Goal: Task Accomplishment & Management: Manage account settings

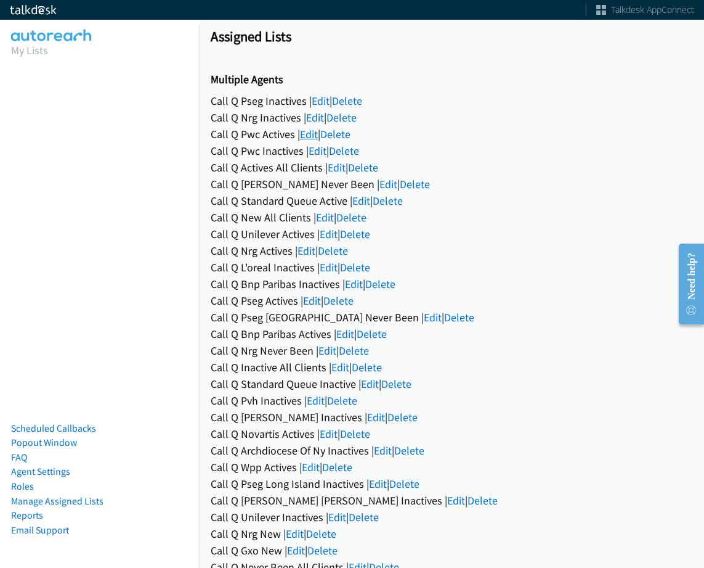
click at [311, 128] on link "Edit" at bounding box center [309, 134] width 18 height 14
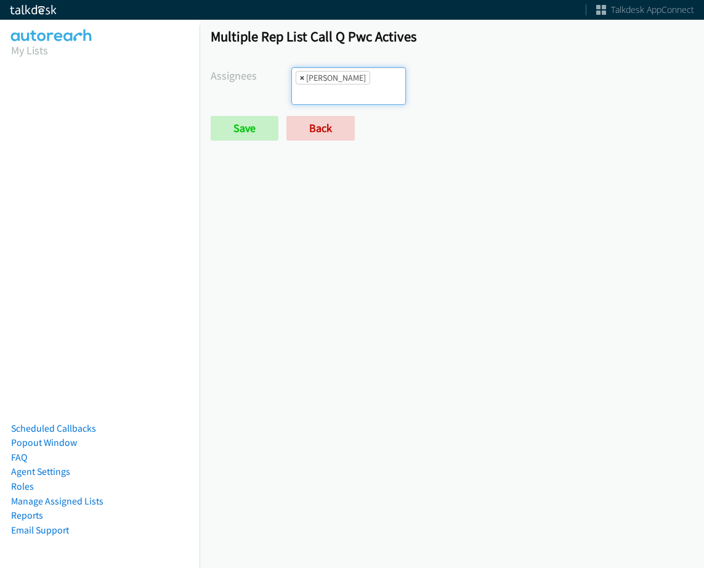
click at [301, 75] on span "×" at bounding box center [302, 77] width 4 height 12
select select
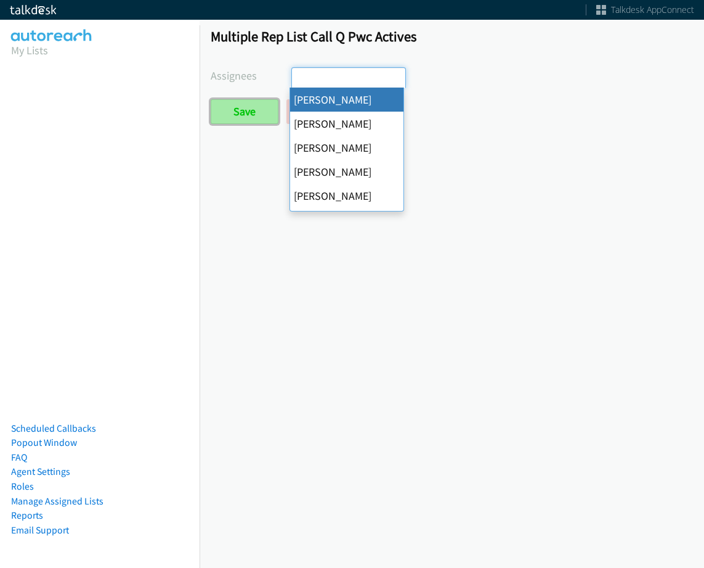
click at [254, 118] on input "Save" at bounding box center [245, 111] width 68 height 25
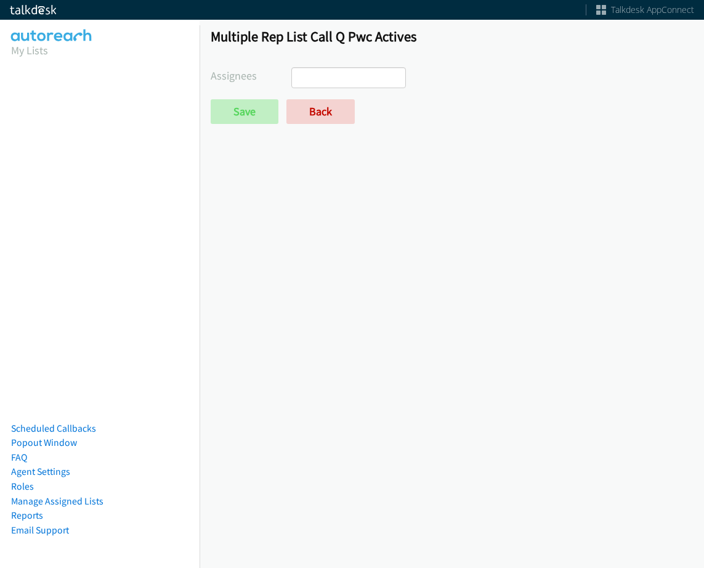
scroll to position [0, 0]
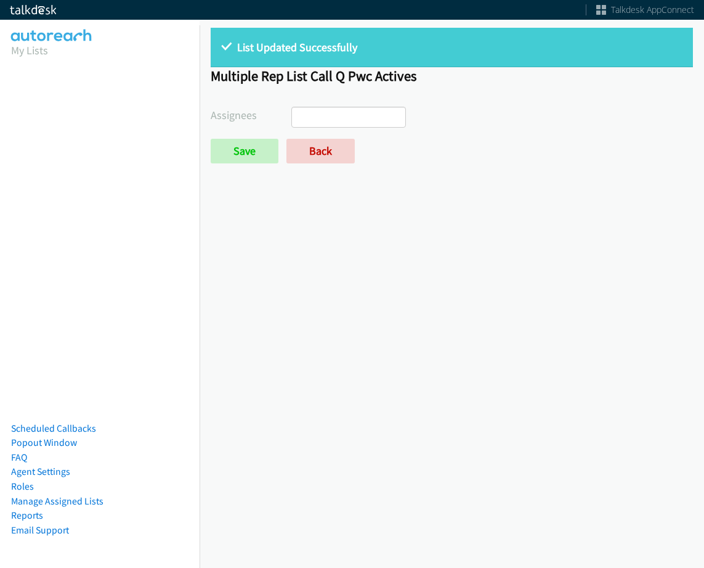
select select
click at [318, 149] on link "Back" at bounding box center [321, 151] width 68 height 25
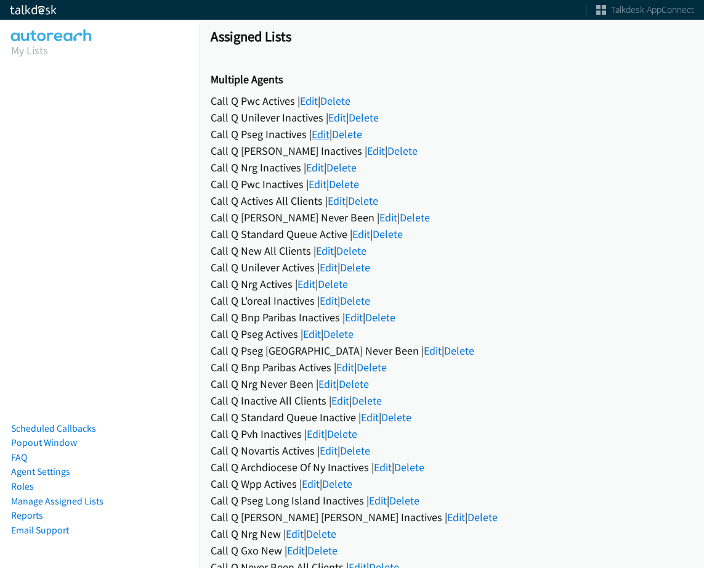
click at [314, 132] on link "Edit" at bounding box center [321, 134] width 18 height 14
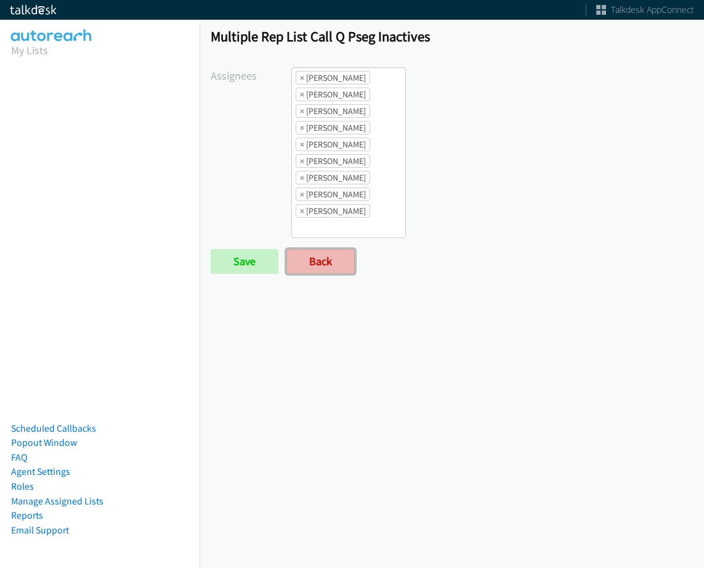
click at [330, 272] on link "Back" at bounding box center [321, 261] width 68 height 25
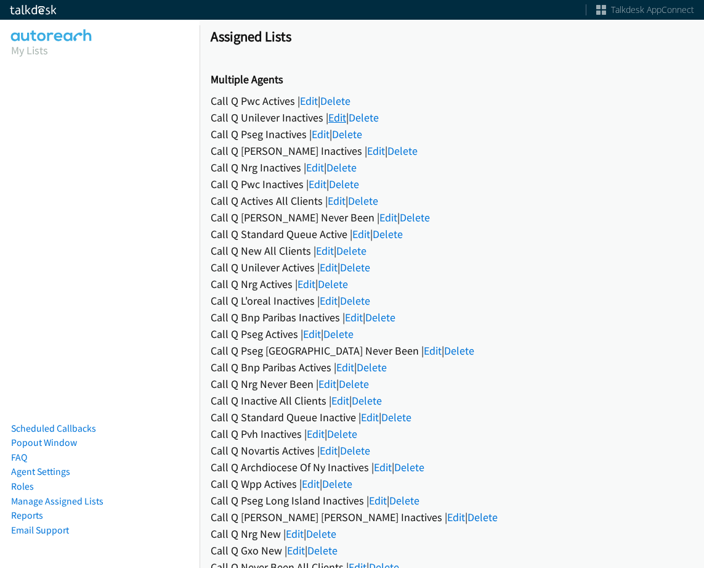
click at [334, 117] on link "Edit" at bounding box center [337, 117] width 18 height 14
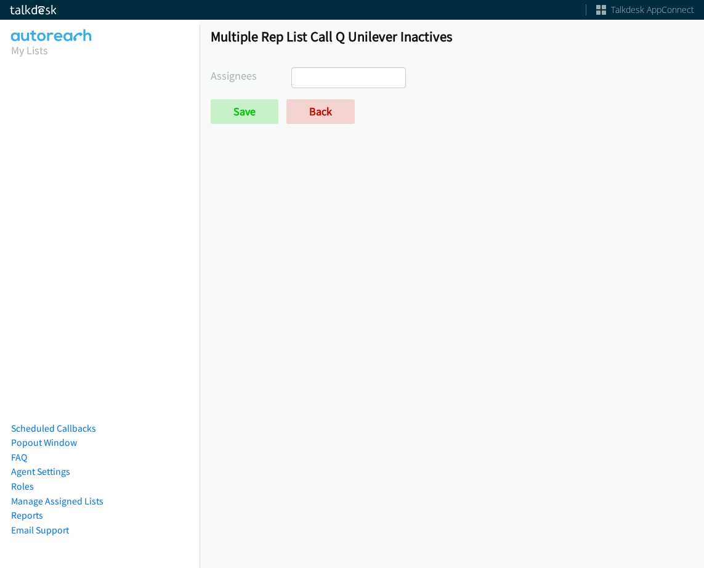
select select
click at [323, 104] on link "Back" at bounding box center [321, 111] width 68 height 25
